Goal: Book appointment/travel/reservation

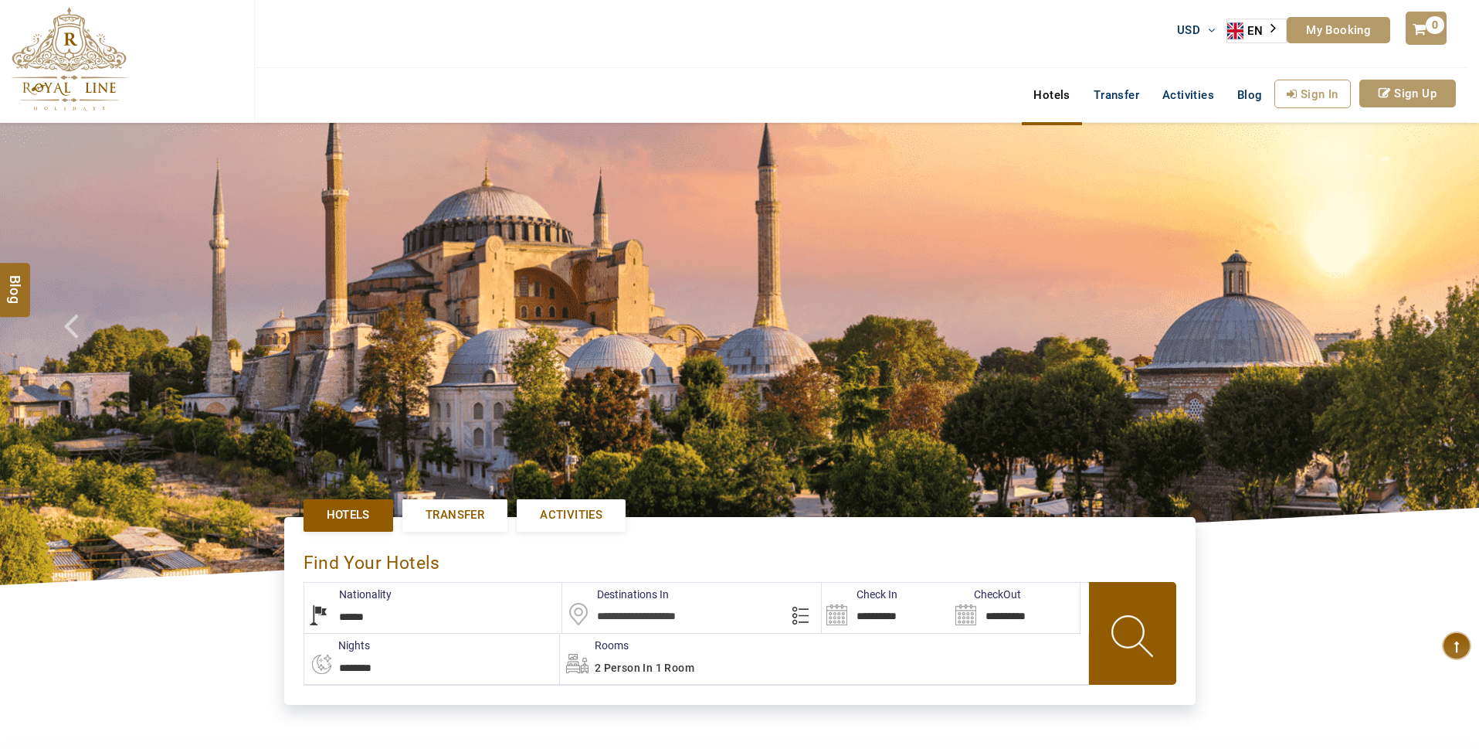
select select "******"
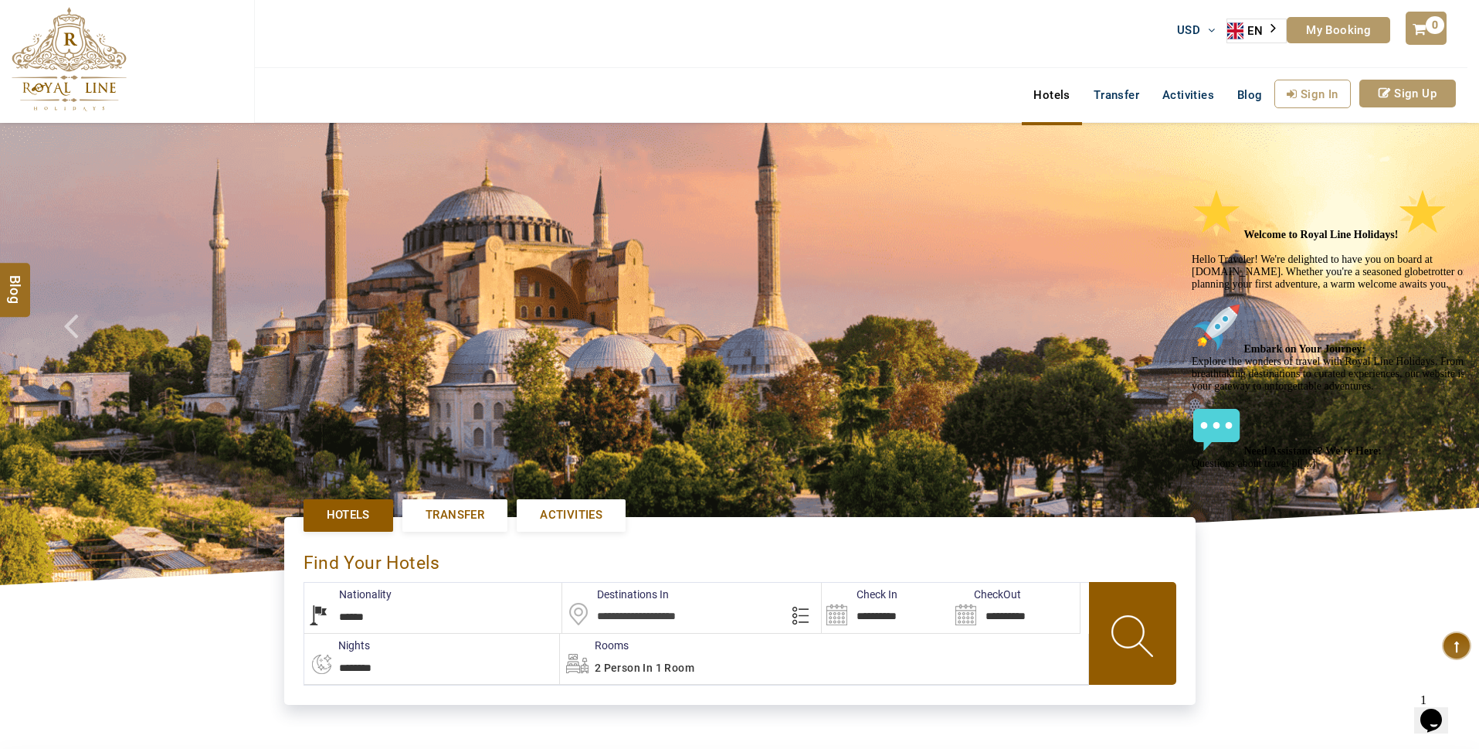
click at [1192, 188] on icon "Chat attention grabber" at bounding box center [1192, 188] width 0 height 0
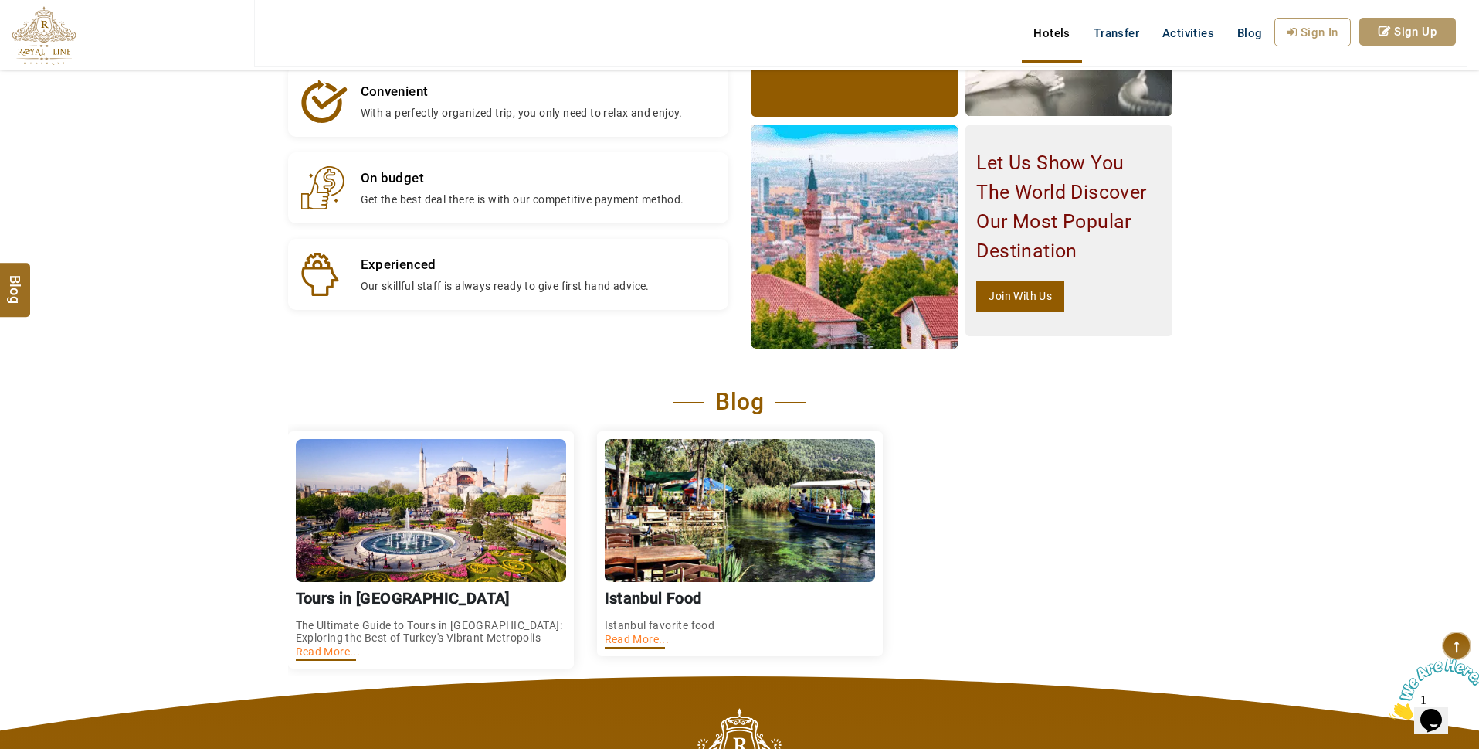
scroll to position [2009, 0]
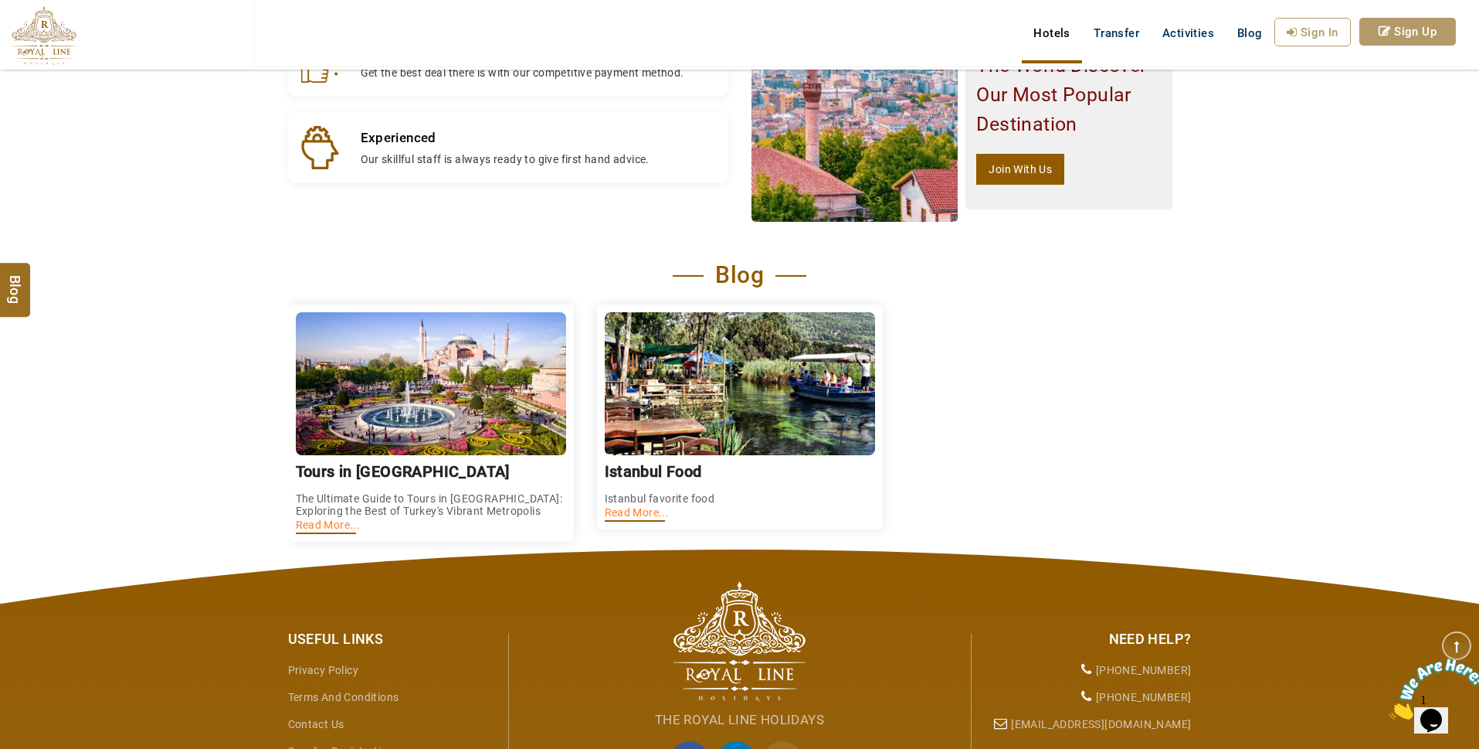
click at [462, 409] on img at bounding box center [431, 383] width 270 height 143
click at [323, 531] on link "Read More..." at bounding box center [328, 524] width 65 height 12
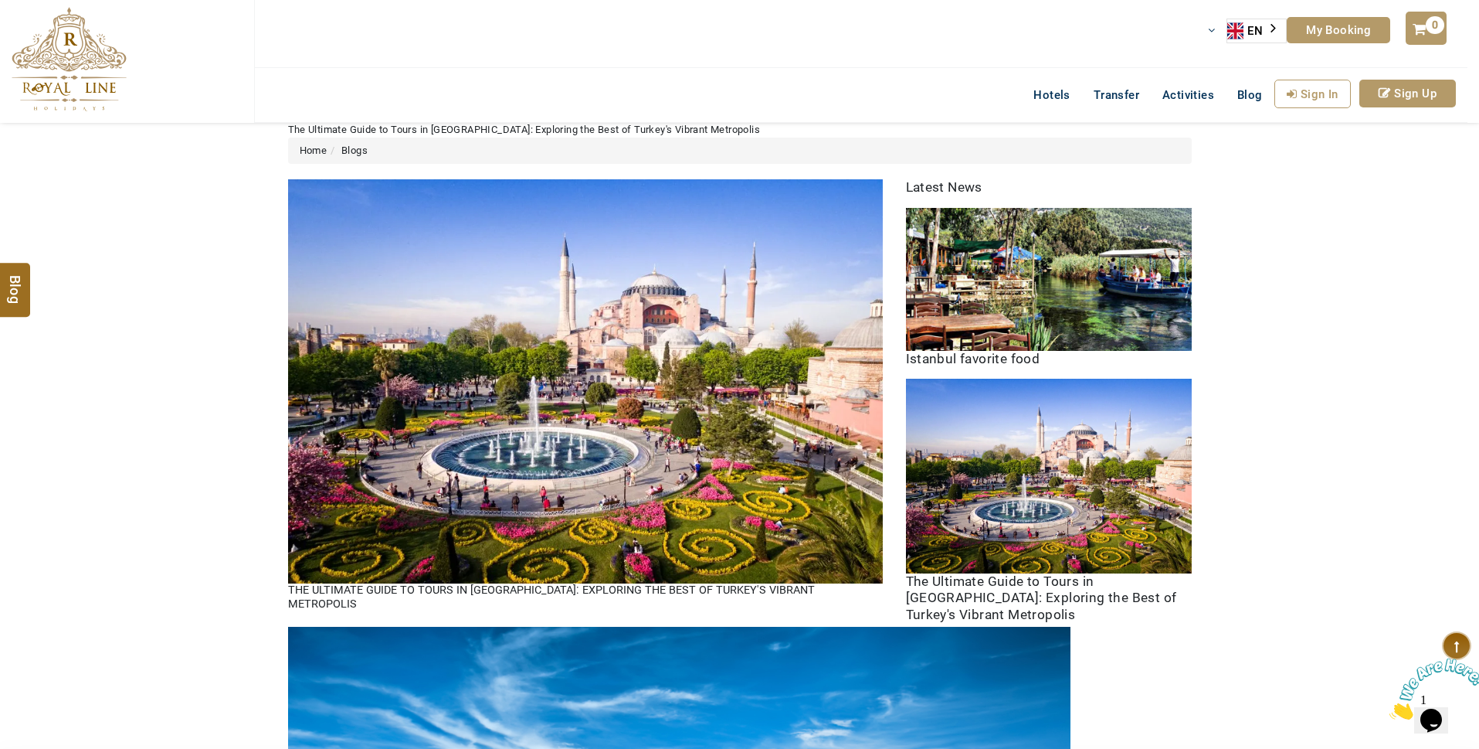
click at [1280, 28] on div "EN" at bounding box center [1257, 31] width 60 height 25
click at [1179, 104] on link "Activities" at bounding box center [1188, 95] width 75 height 31
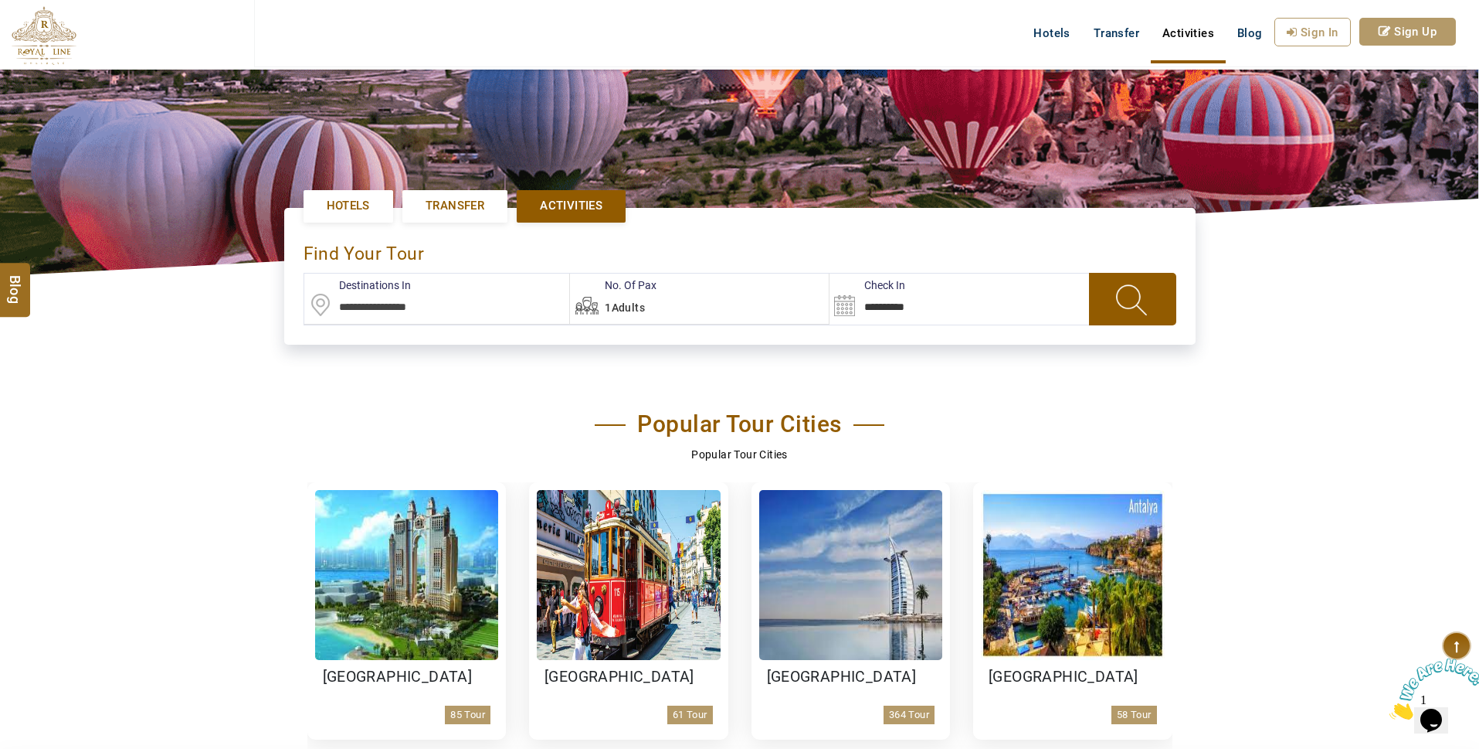
scroll to position [464, 0]
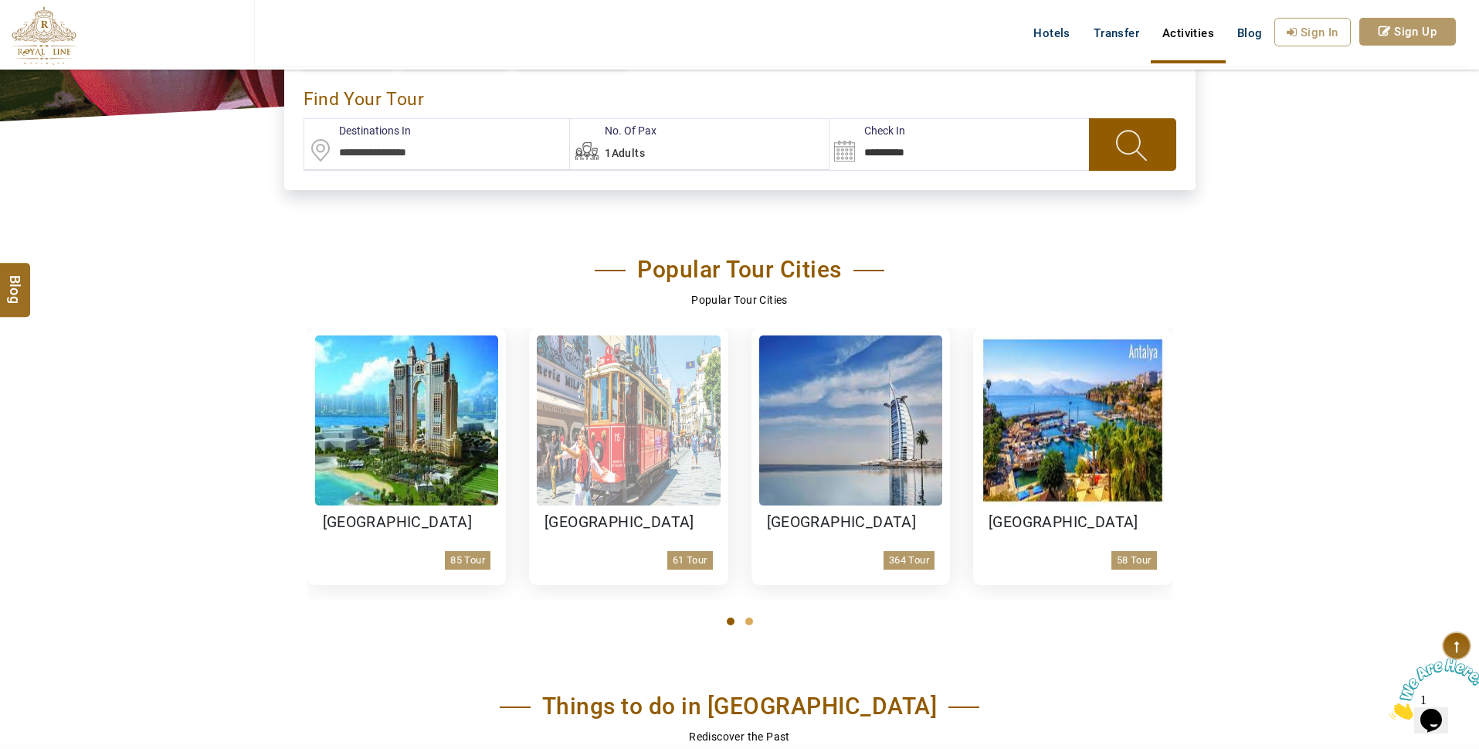
click at [659, 416] on img at bounding box center [629, 420] width 184 height 170
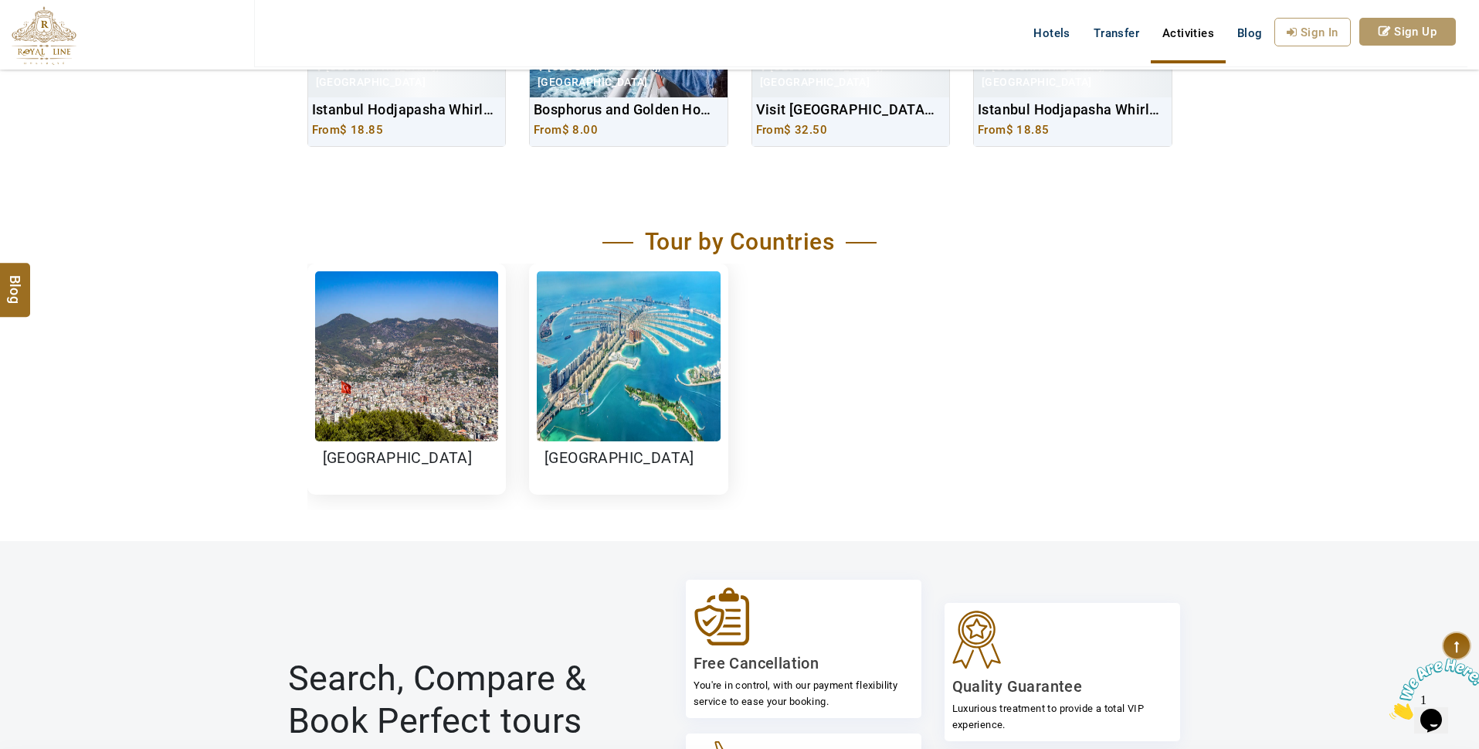
scroll to position [1313, 0]
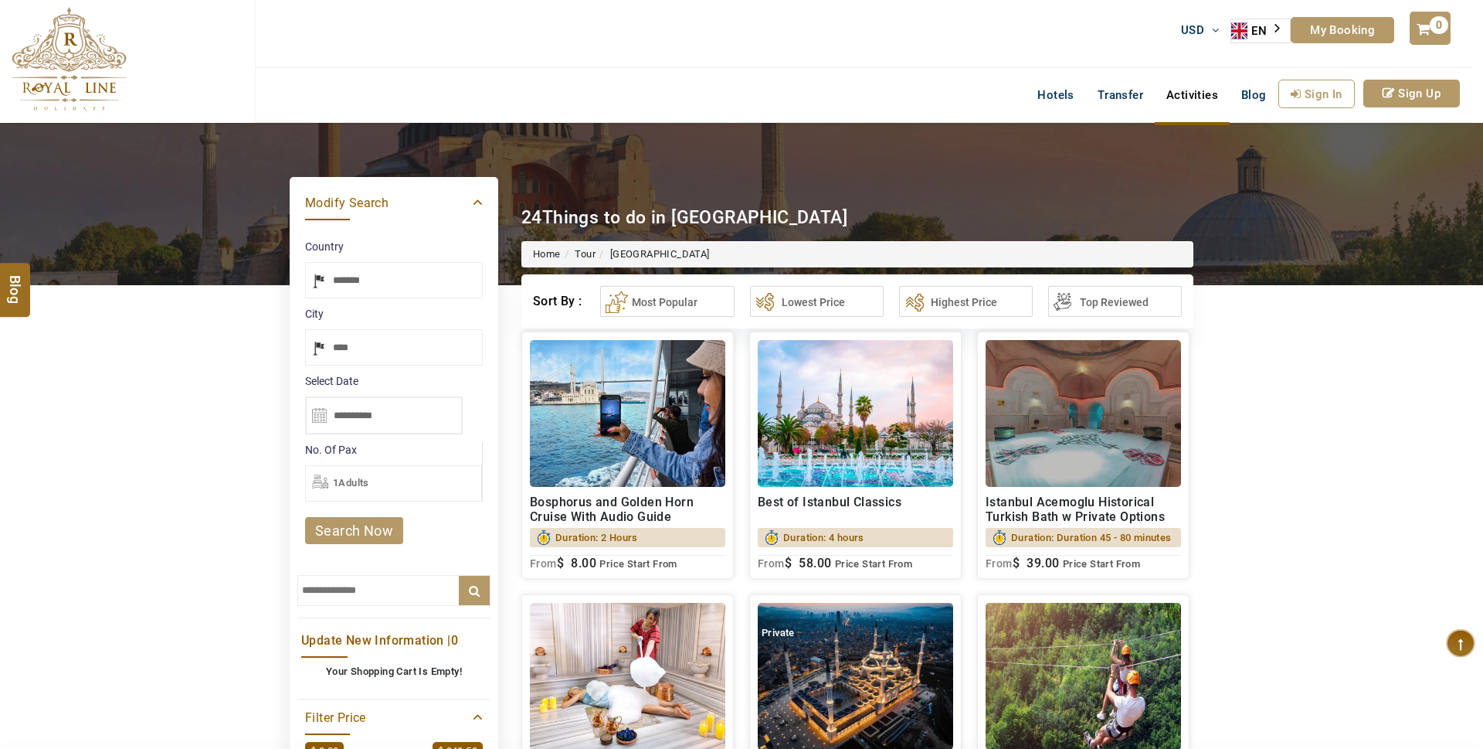
select select "*****"
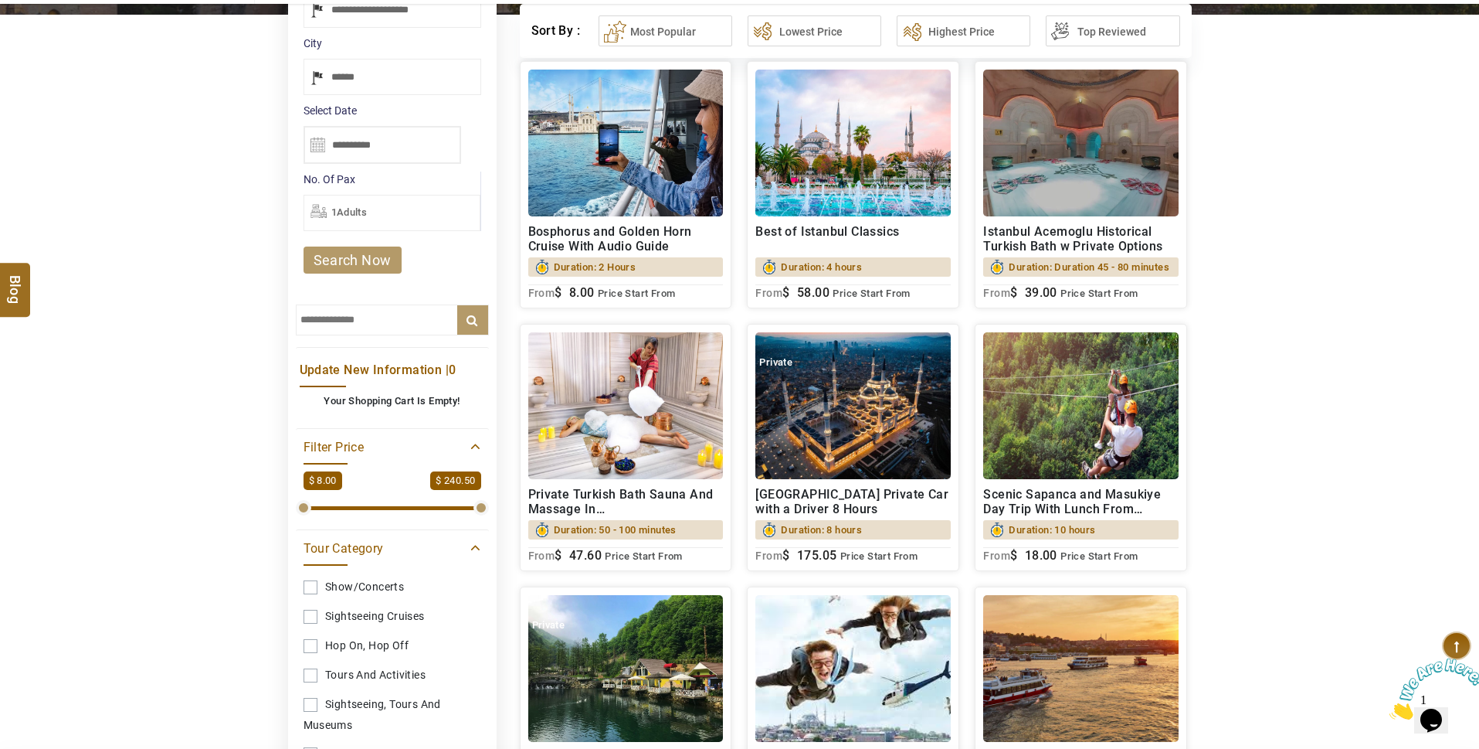
scroll to position [309, 0]
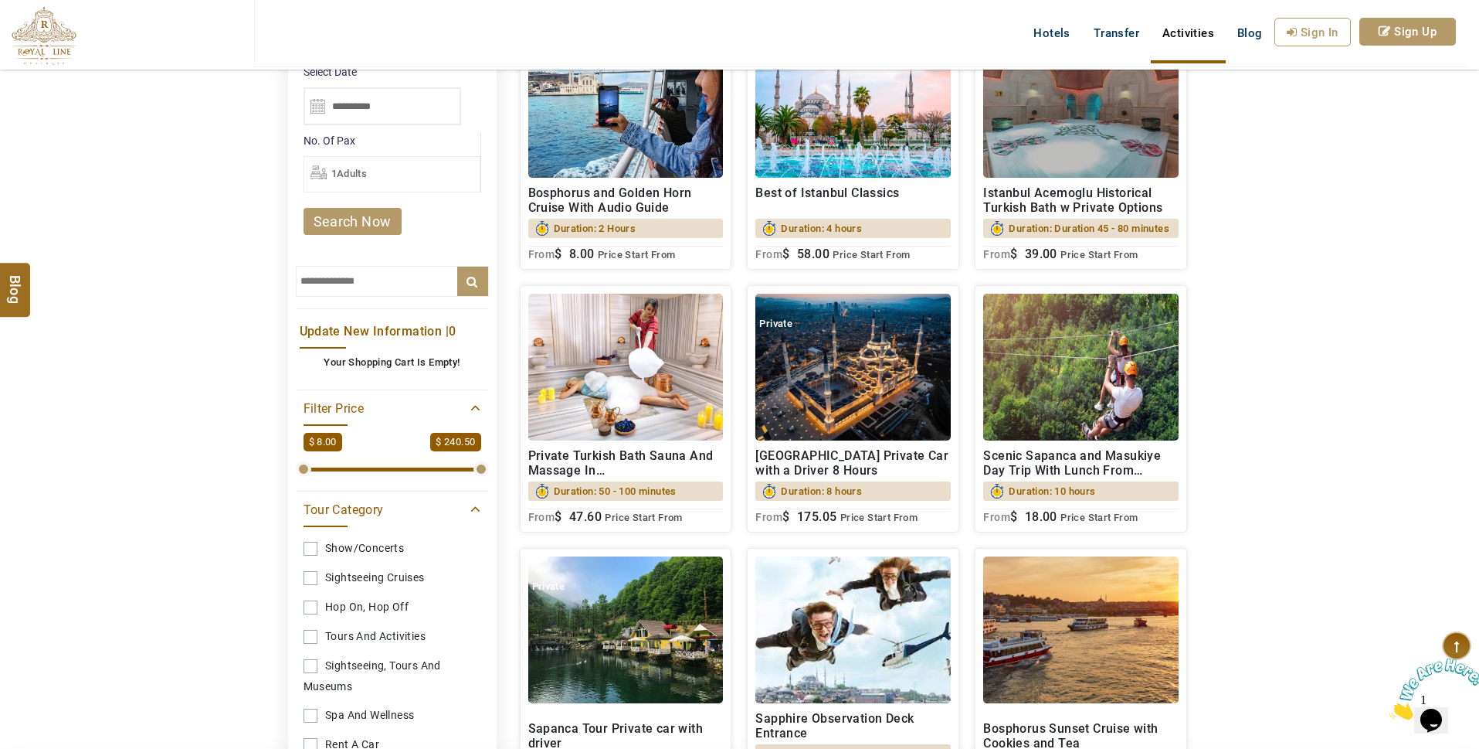
click at [627, 440] on img at bounding box center [625, 367] width 195 height 147
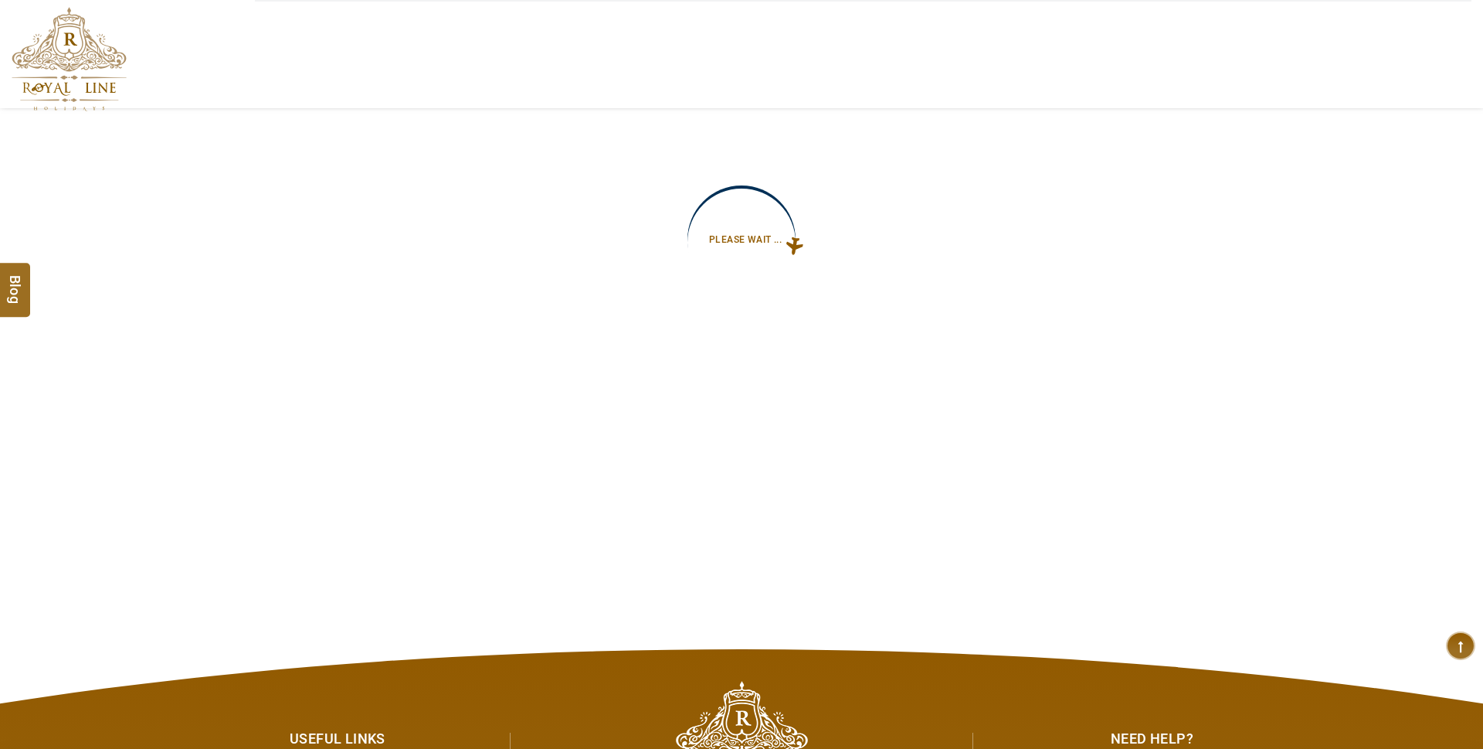
type input "**********"
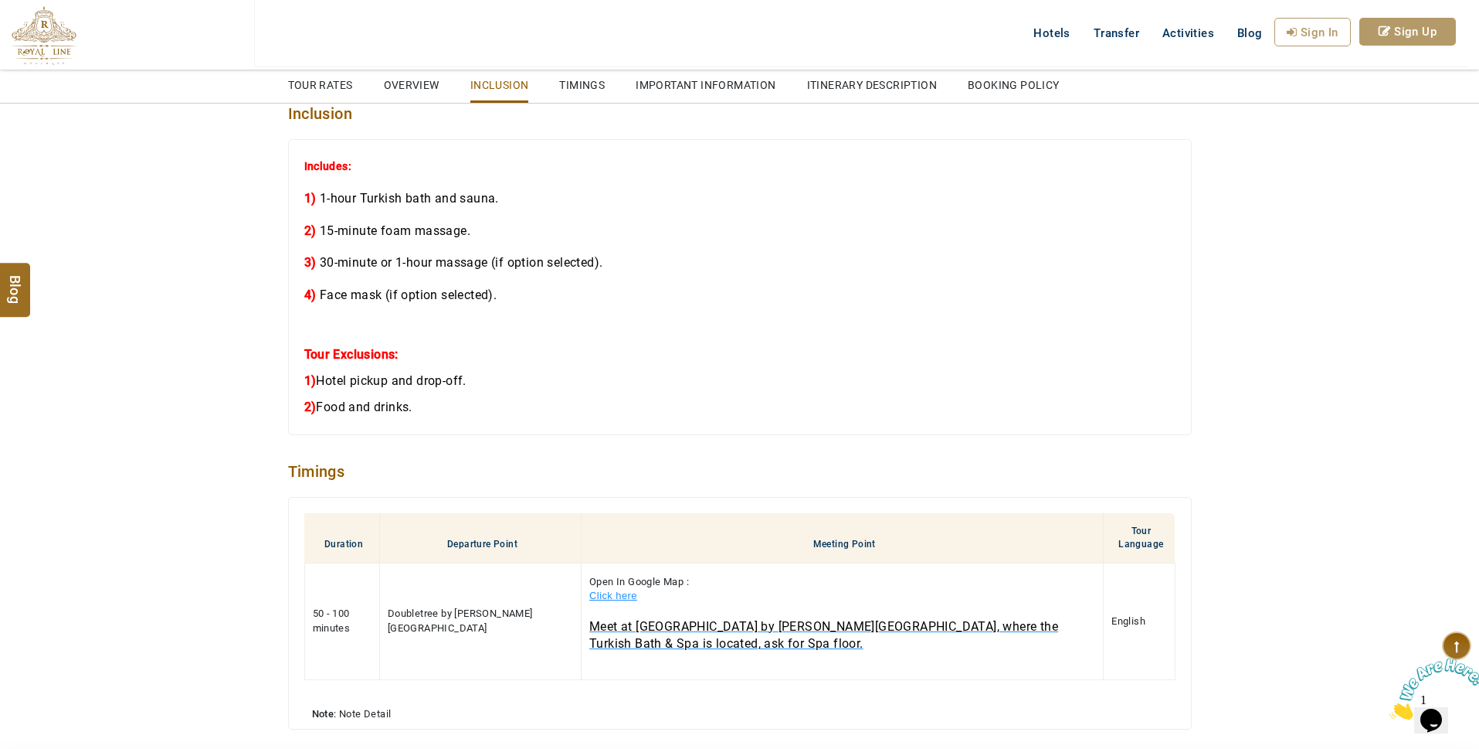
scroll to position [1702, 0]
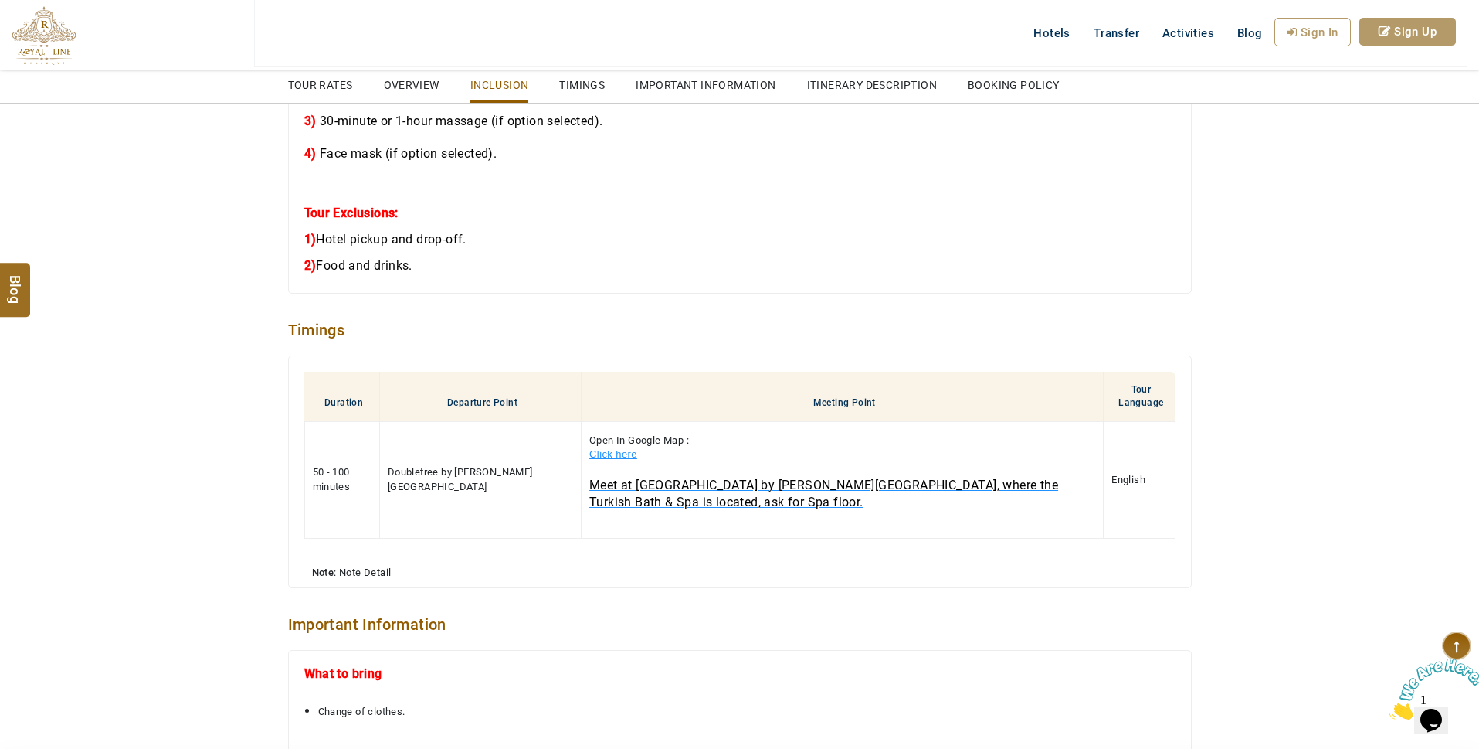
click at [596, 460] on link "Click here" at bounding box center [613, 454] width 48 height 12
